Goal: Task Accomplishment & Management: Use online tool/utility

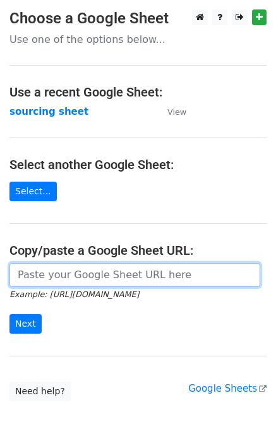
click at [65, 281] on input "url" at bounding box center [134, 275] width 251 height 24
paste input "[URL][DOMAIN_NAME]"
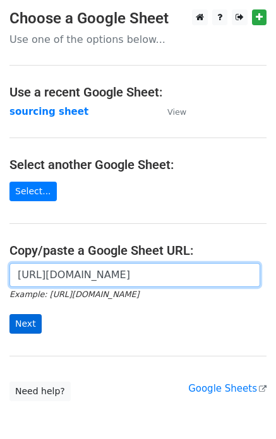
type input "[URL][DOMAIN_NAME]"
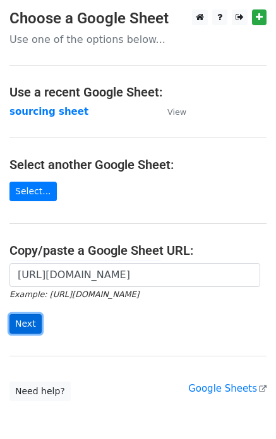
click at [22, 324] on input "Next" at bounding box center [25, 324] width 32 height 20
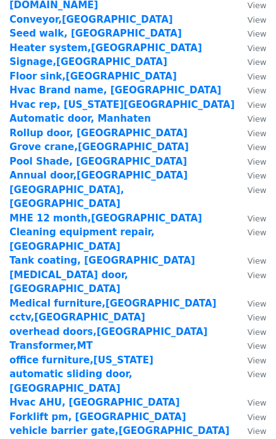
scroll to position [1732, 0]
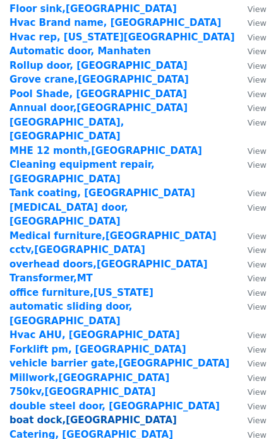
click at [33, 415] on strong "boat dock,[GEOGRAPHIC_DATA]" at bounding box center [92, 420] width 167 height 11
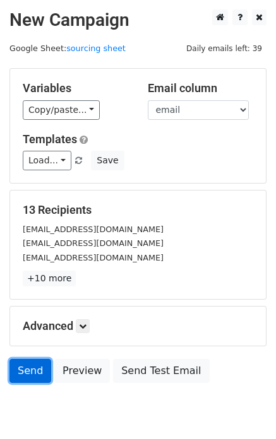
click at [13, 371] on link "Send" at bounding box center [30, 371] width 42 height 24
